Goal: Task Accomplishment & Management: Use online tool/utility

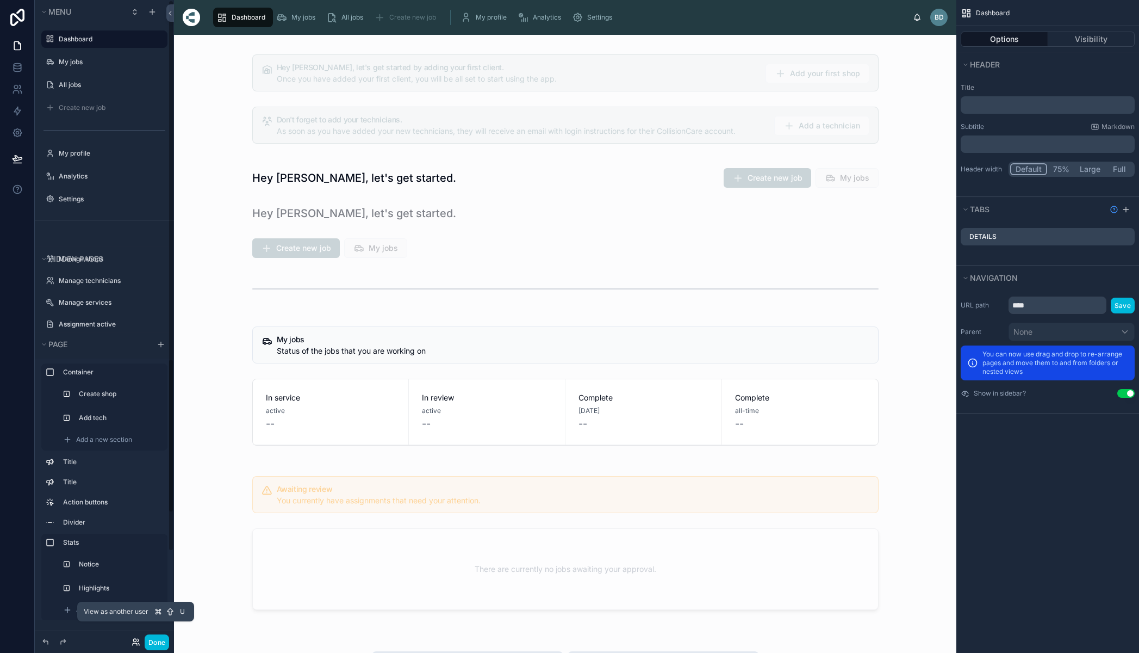
click at [136, 643] on icon at bounding box center [135, 644] width 4 height 2
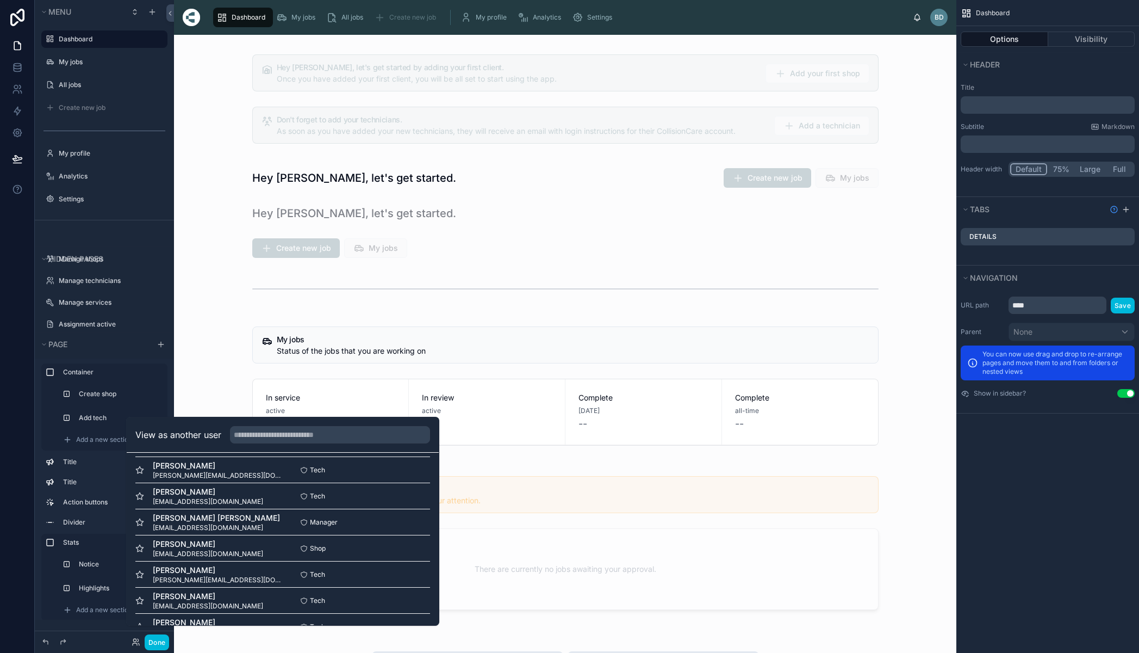
scroll to position [630, 0]
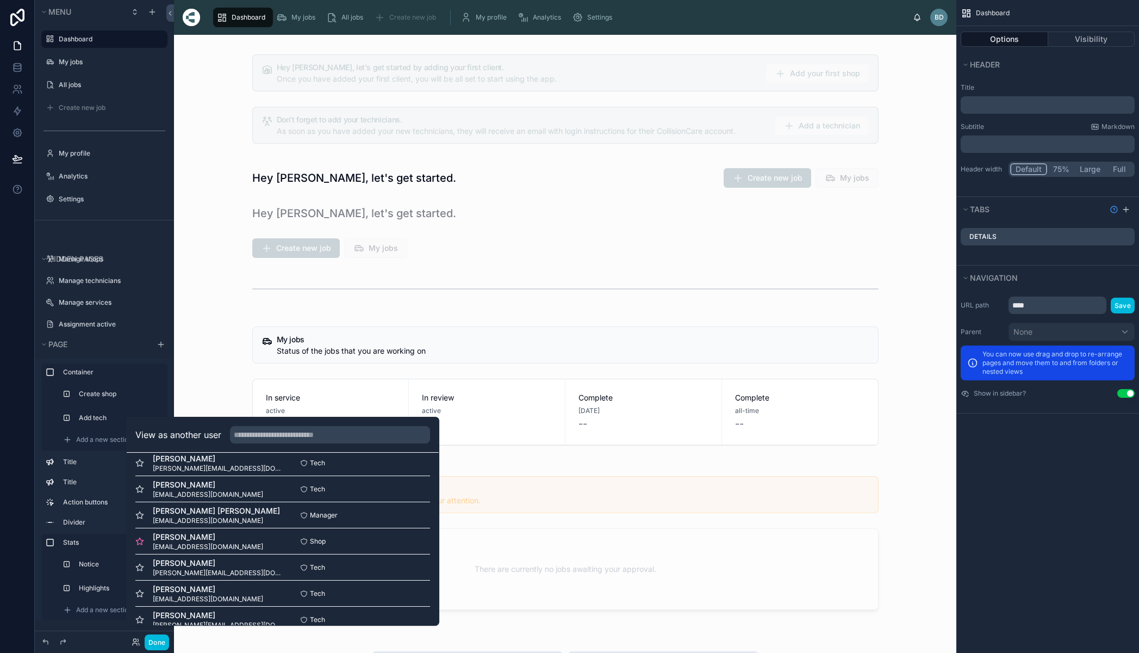
click at [140, 545] on icon at bounding box center [139, 541] width 9 height 9
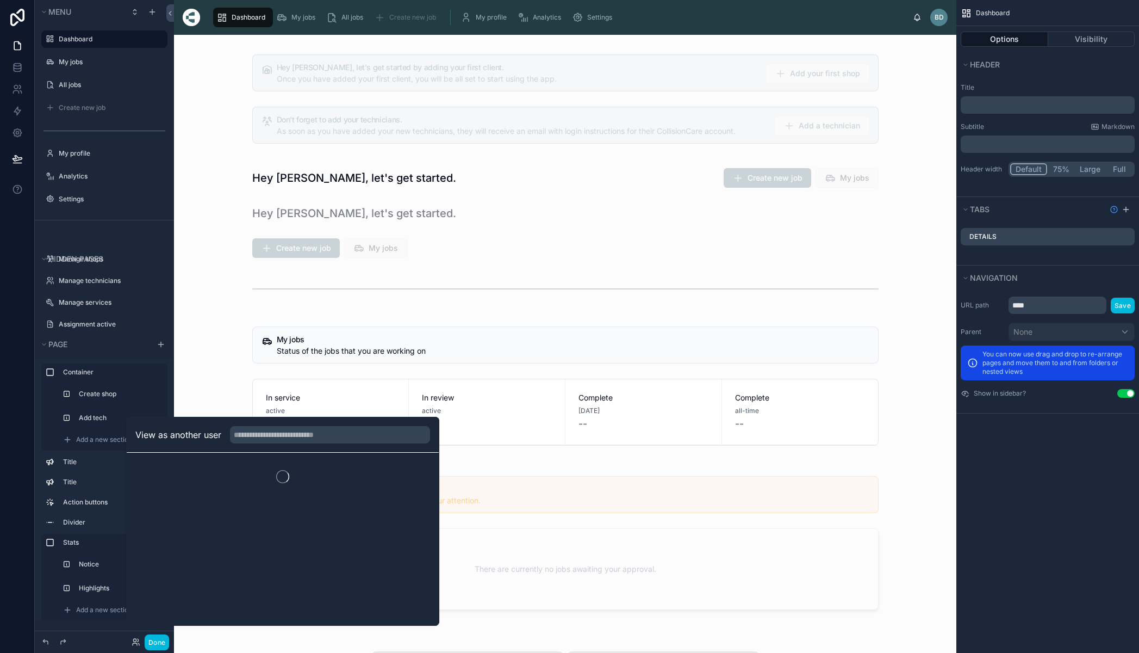
scroll to position [0, 0]
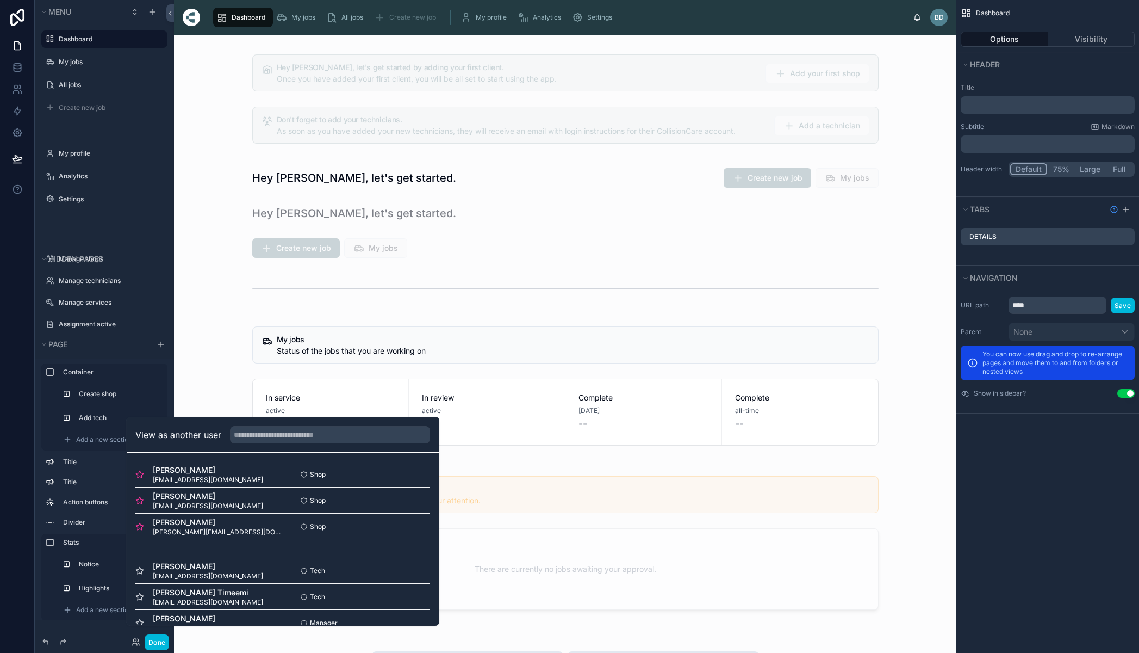
click at [0, 0] on button "Select" at bounding box center [0, 0] width 0 height 0
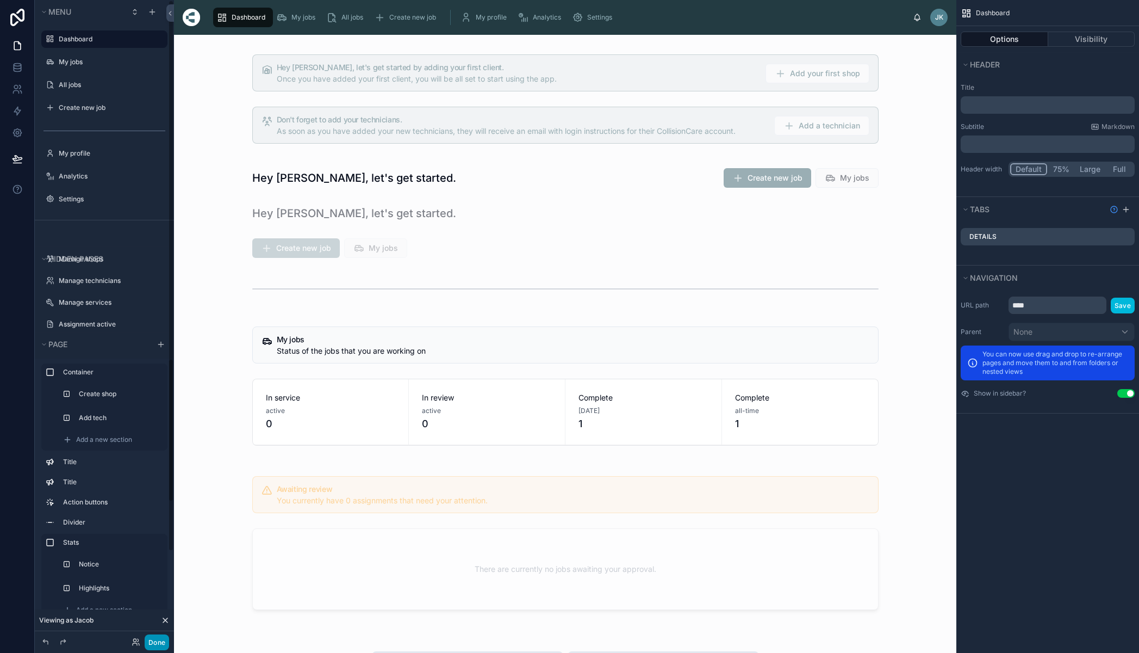
click at [156, 641] on button "Done" at bounding box center [157, 642] width 24 height 16
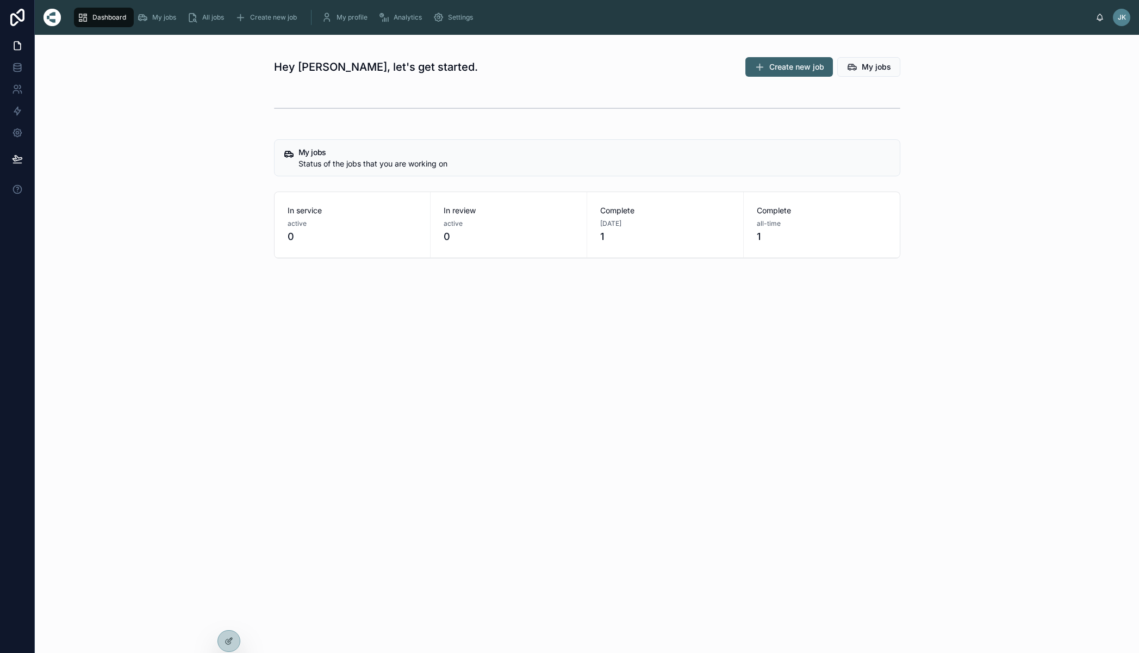
click at [210, 15] on span "All jobs" at bounding box center [213, 17] width 22 height 9
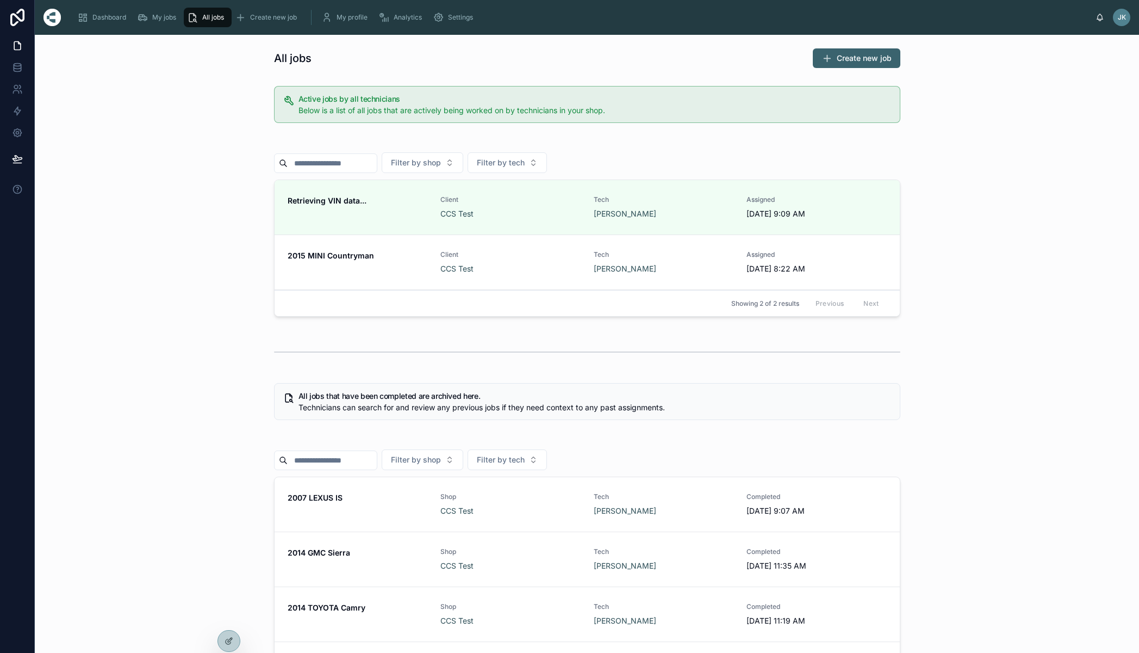
click at [528, 495] on span "Shop" at bounding box center [510, 496] width 140 height 9
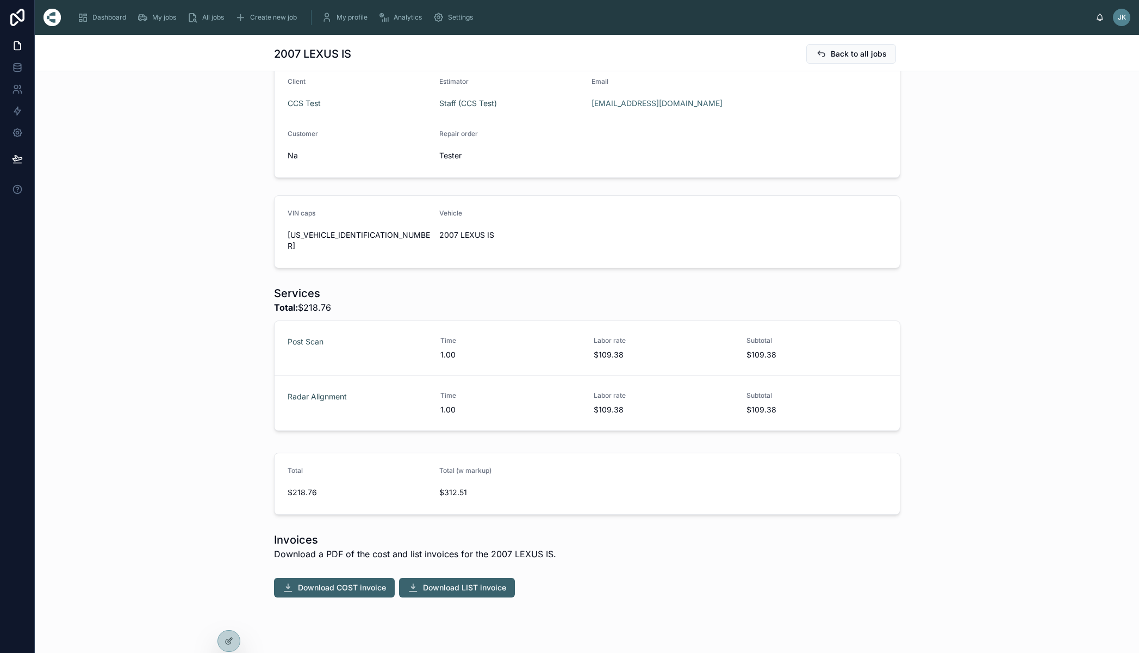
scroll to position [27, 0]
